Goal: Transaction & Acquisition: Subscribe to service/newsletter

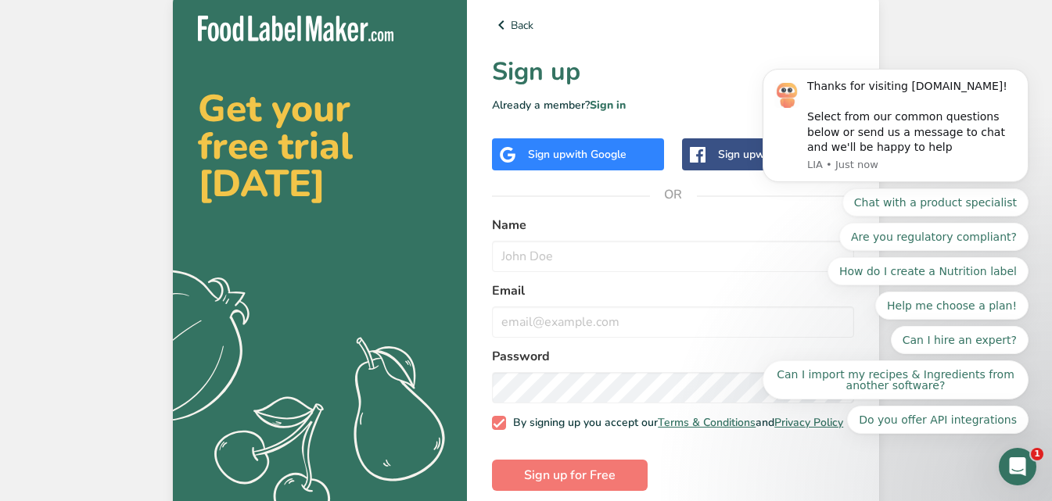
scroll to position [23, 0]
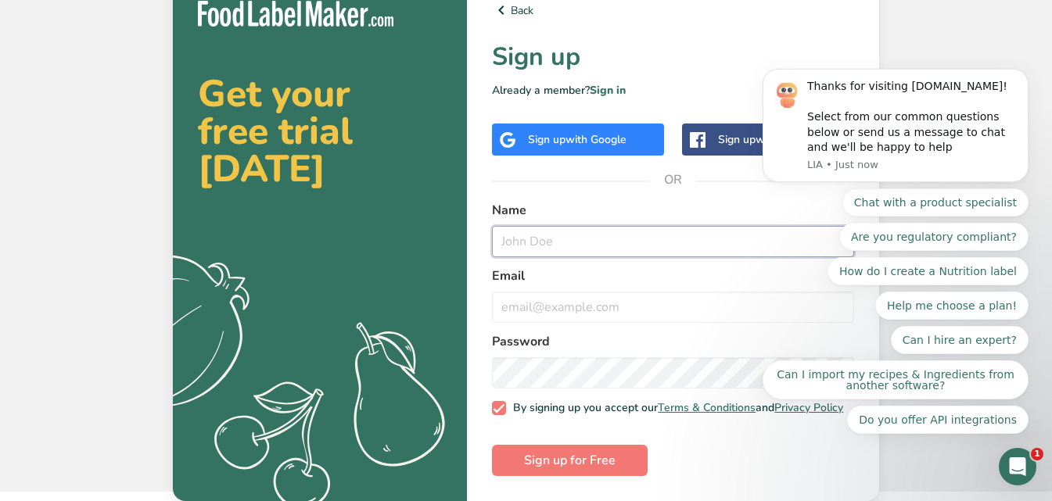
click at [544, 235] on input "text" at bounding box center [673, 241] width 362 height 31
type input "8"
type input "886"
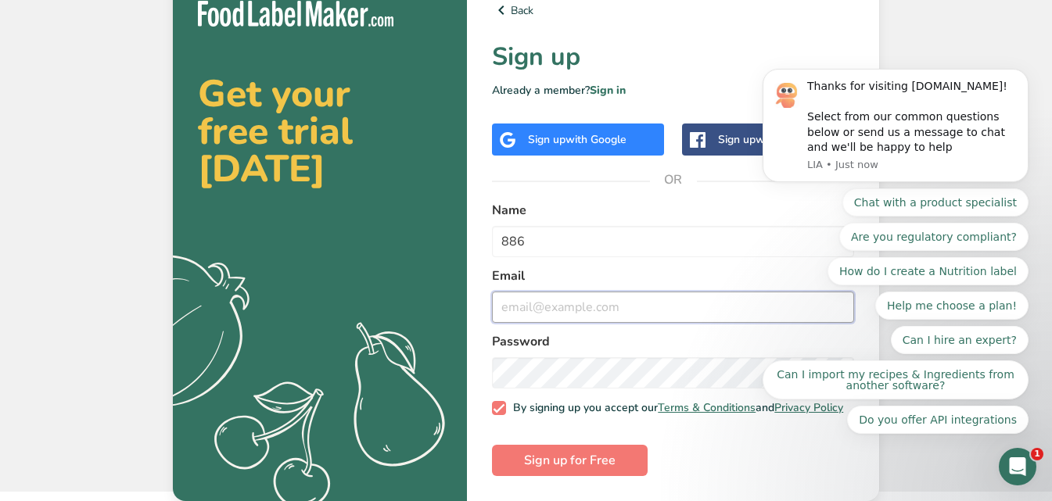
click at [661, 305] on input "email" at bounding box center [673, 307] width 362 height 31
type input "g"
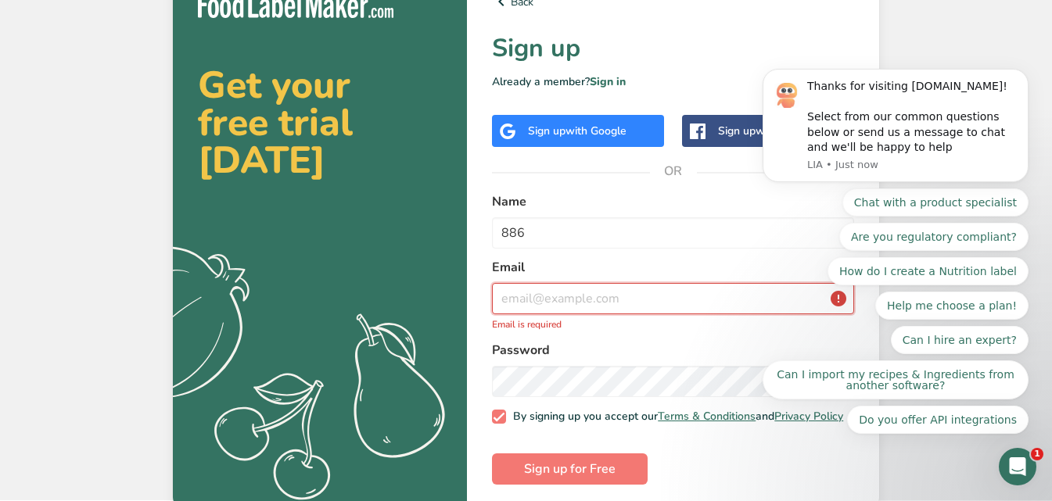
type input "t"
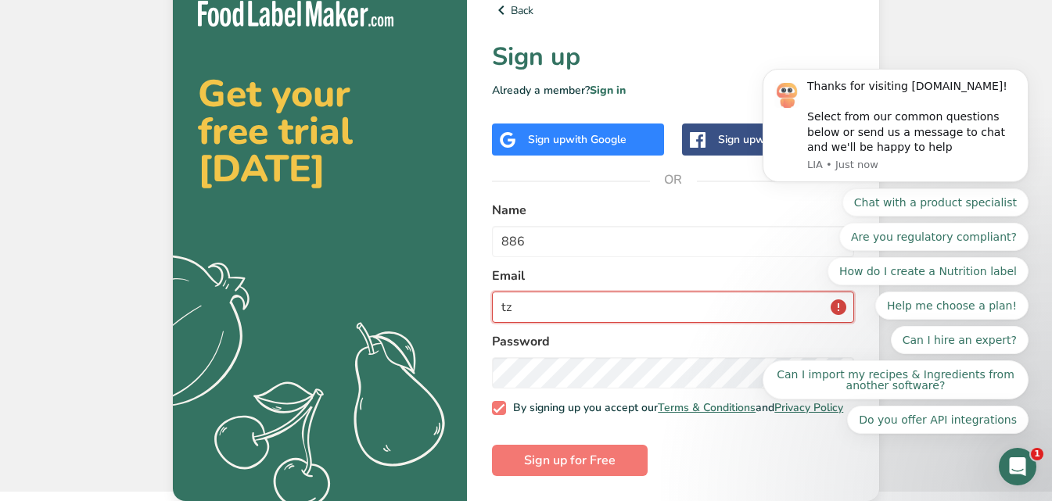
type input "t"
type input "l"
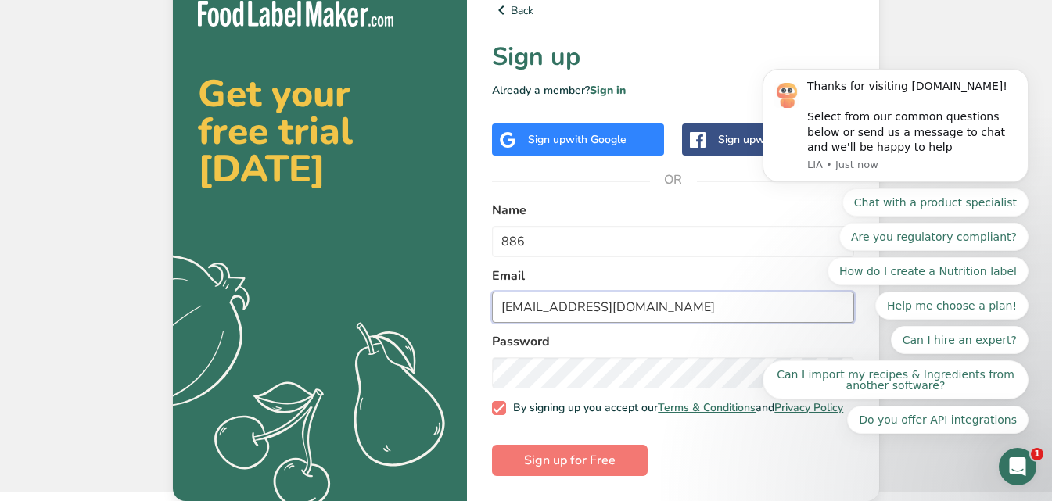
type input "[EMAIL_ADDRESS][DOMAIN_NAME]"
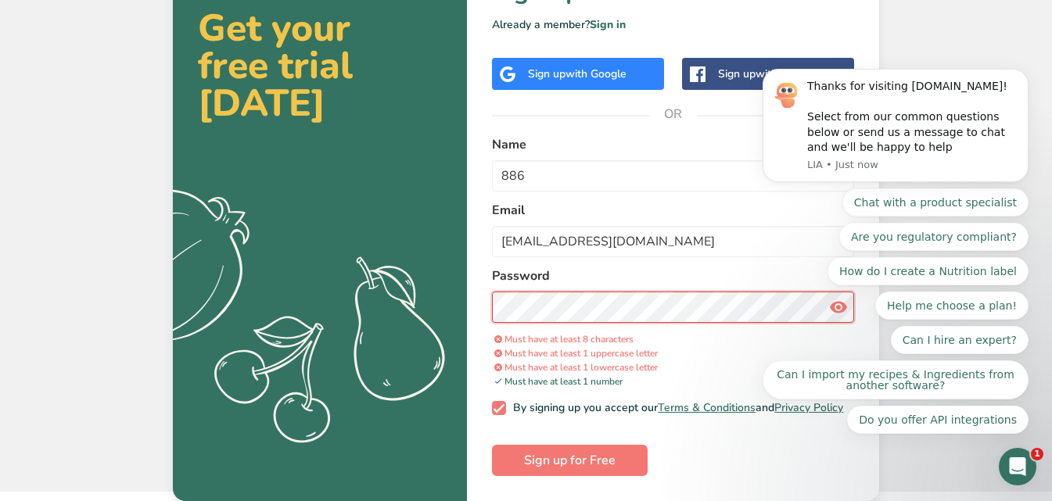
scroll to position [89, 0]
click at [587, 457] on span "Sign up for Free" at bounding box center [570, 460] width 92 height 19
click at [567, 466] on span "Sign up for Free" at bounding box center [570, 460] width 92 height 19
click at [559, 457] on span "Sign up for Free" at bounding box center [570, 460] width 92 height 19
click at [670, 432] on form "Name 886 Email [EMAIL_ADDRESS][DOMAIN_NAME] Password Must have at least 8 chara…" at bounding box center [673, 305] width 362 height 341
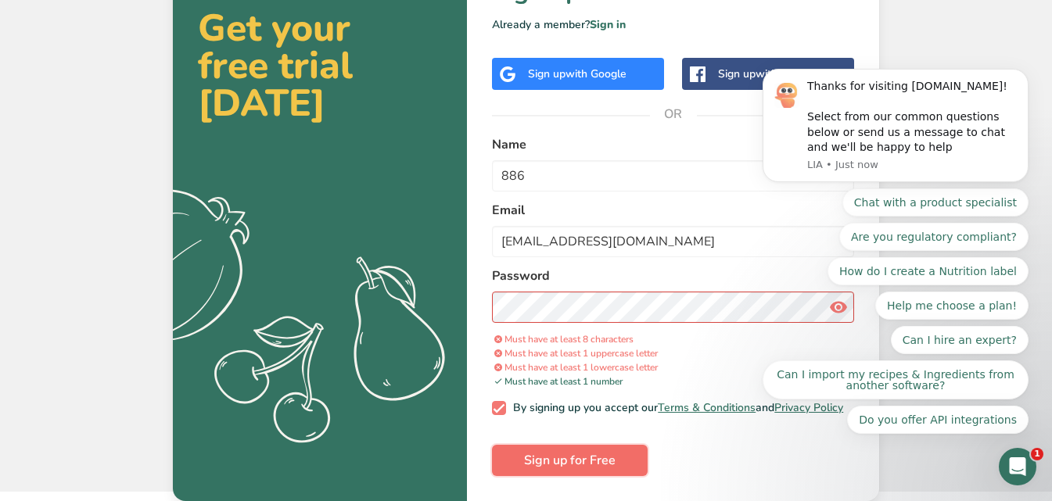
click at [569, 454] on span "Sign up for Free" at bounding box center [570, 460] width 92 height 19
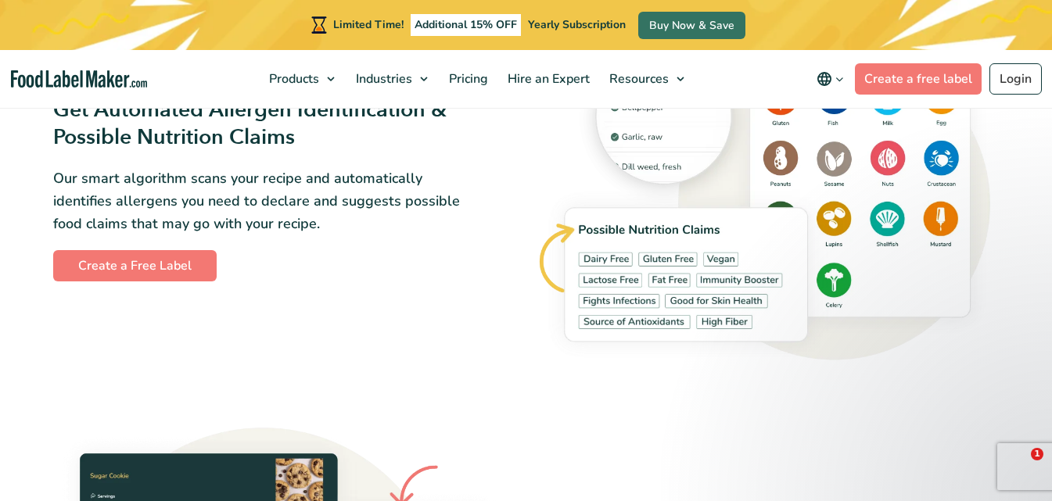
scroll to position [1710, 0]
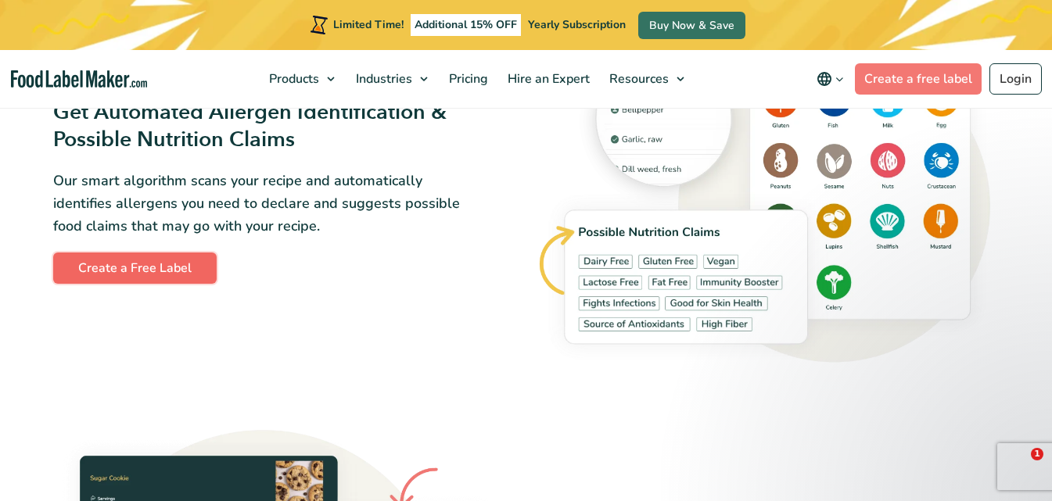
click at [160, 268] on link "Create a Free Label" at bounding box center [134, 268] width 163 height 31
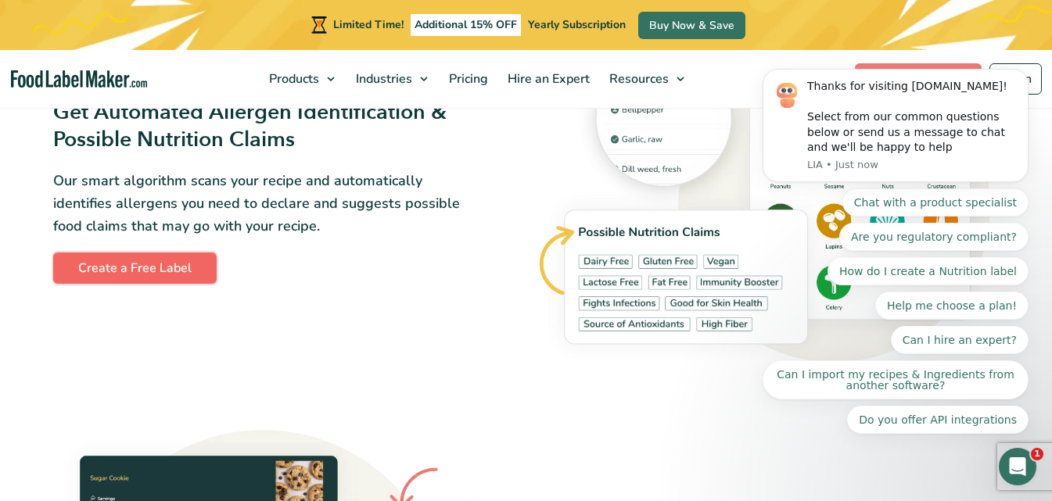
scroll to position [0, 0]
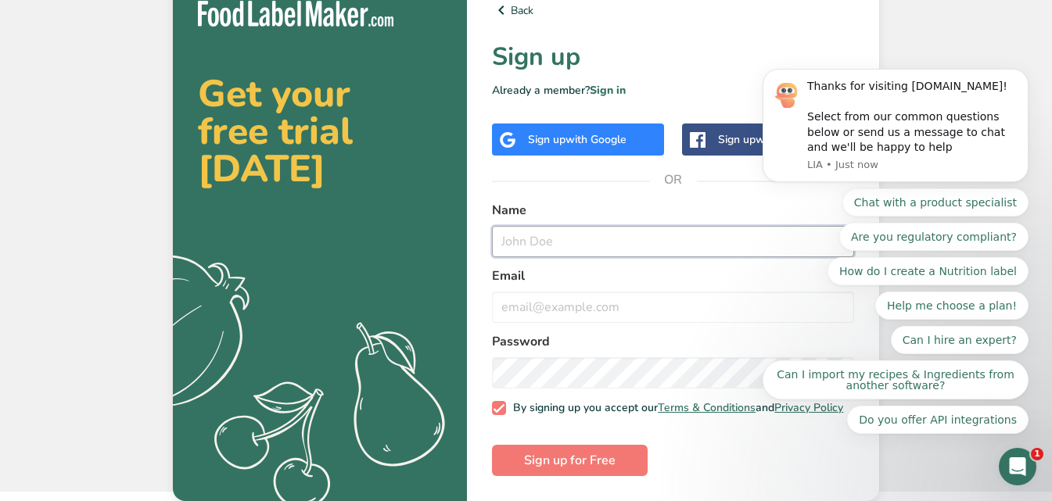
click at [547, 226] on input "text" at bounding box center [673, 241] width 362 height 31
click at [545, 231] on input "text" at bounding box center [673, 241] width 362 height 31
click at [603, 84] on link "Sign in" at bounding box center [608, 90] width 36 height 15
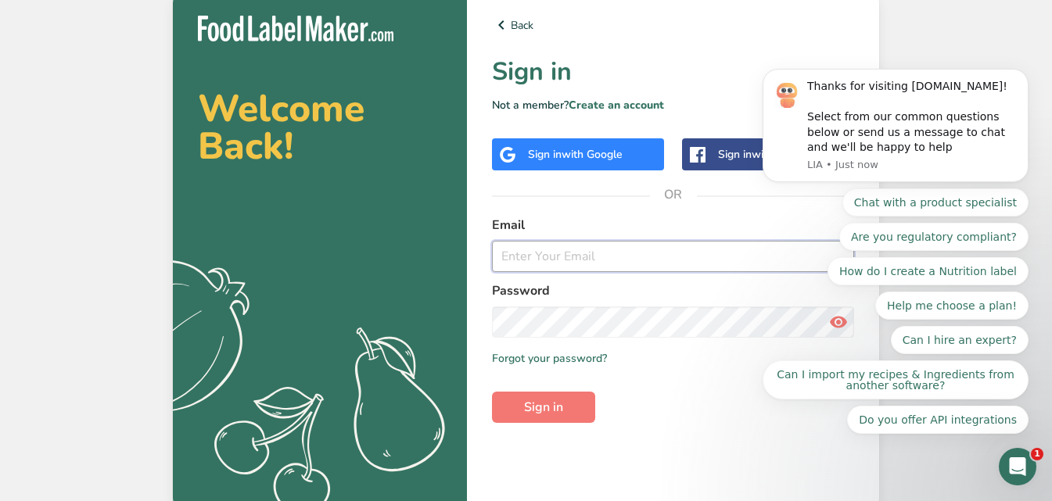
click at [540, 259] on input "email" at bounding box center [673, 256] width 362 height 31
